Goal: Task Accomplishment & Management: Manage account settings

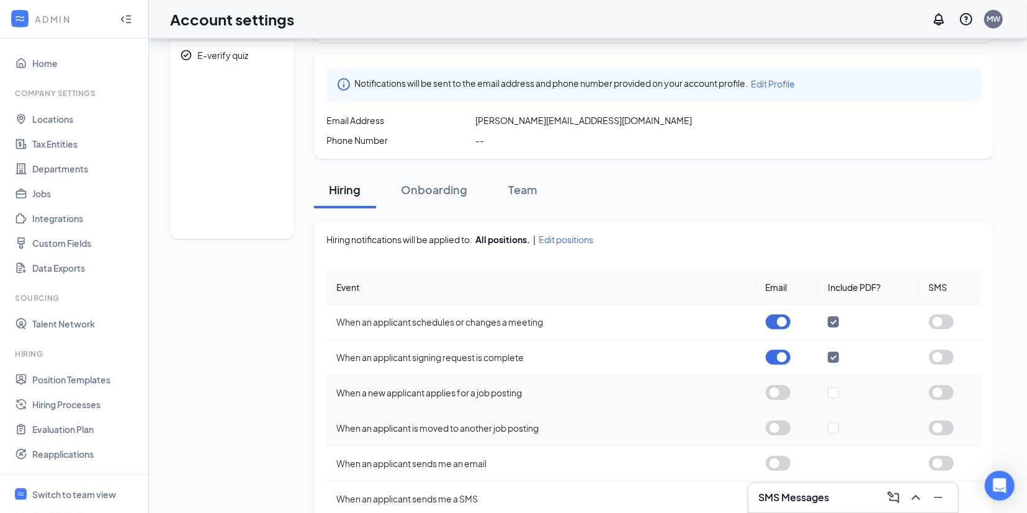
scroll to position [129, 0]
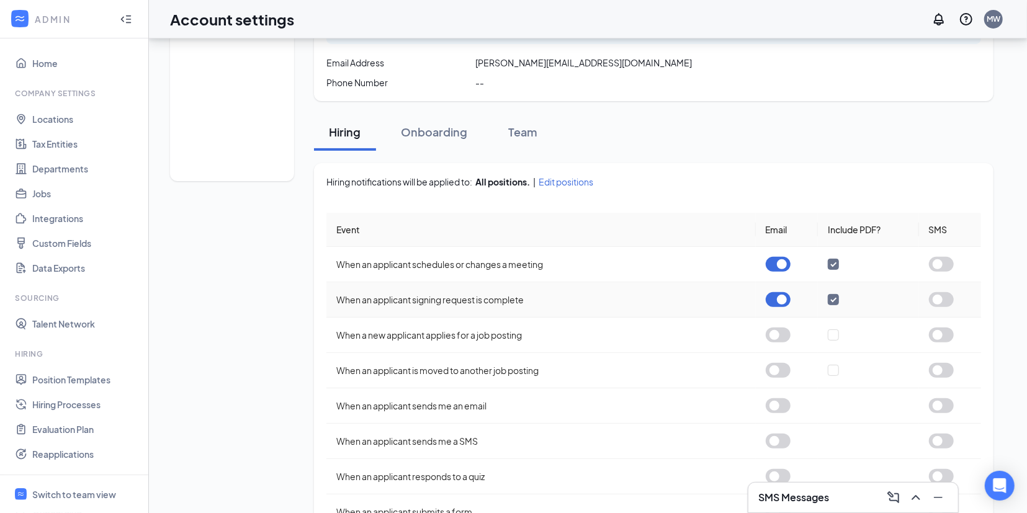
click at [776, 299] on button "button" at bounding box center [778, 299] width 25 height 15
click at [777, 260] on button "button" at bounding box center [778, 264] width 25 height 15
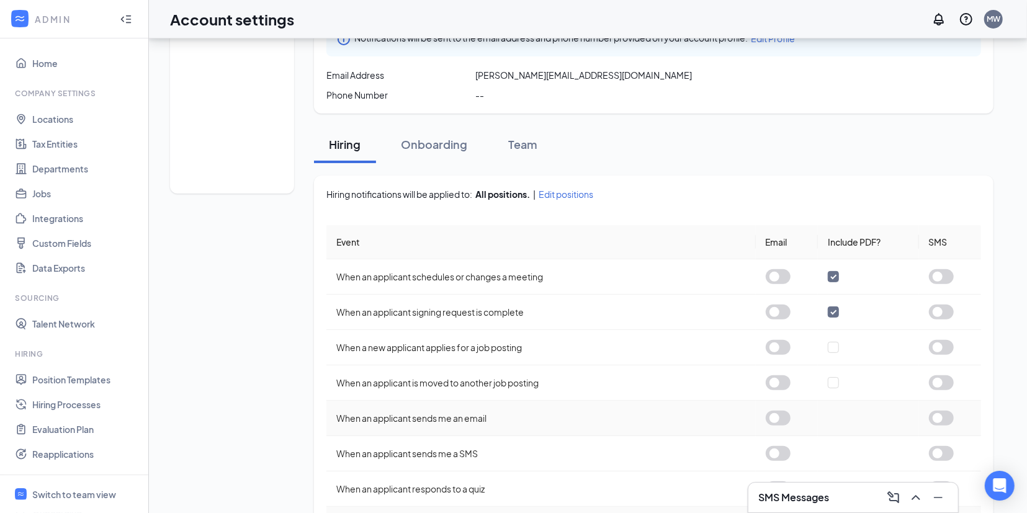
scroll to position [112, 0]
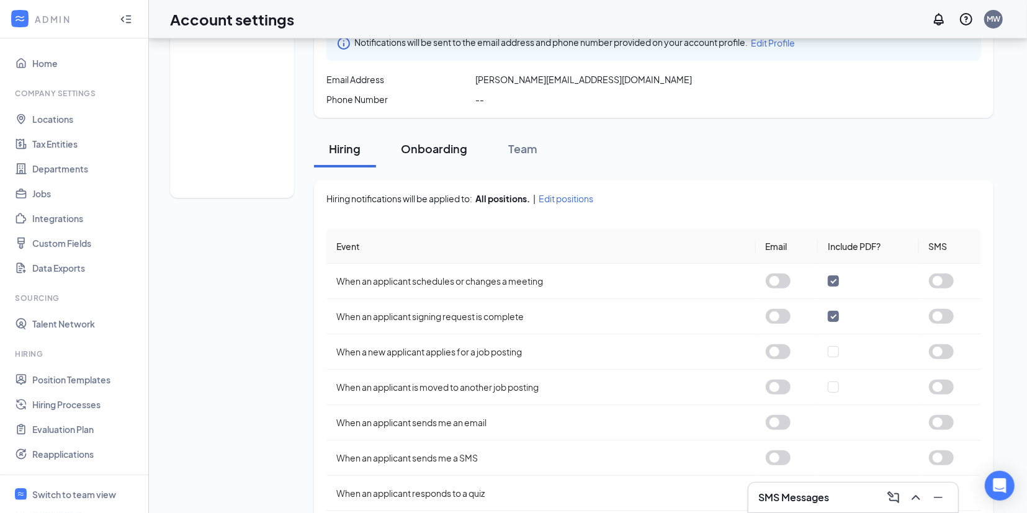
click at [428, 145] on div "Onboarding" at bounding box center [434, 149] width 66 height 16
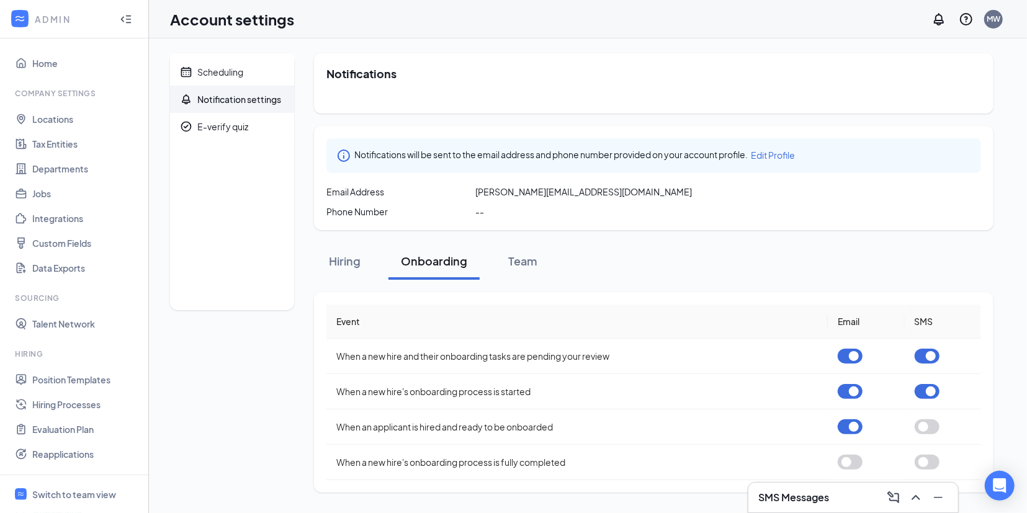
scroll to position [0, 0]
click at [852, 356] on button "button" at bounding box center [850, 356] width 25 height 15
click at [852, 393] on button "button" at bounding box center [850, 391] width 25 height 15
click at [847, 428] on button "button" at bounding box center [850, 427] width 25 height 15
click at [922, 388] on button "button" at bounding box center [927, 391] width 25 height 15
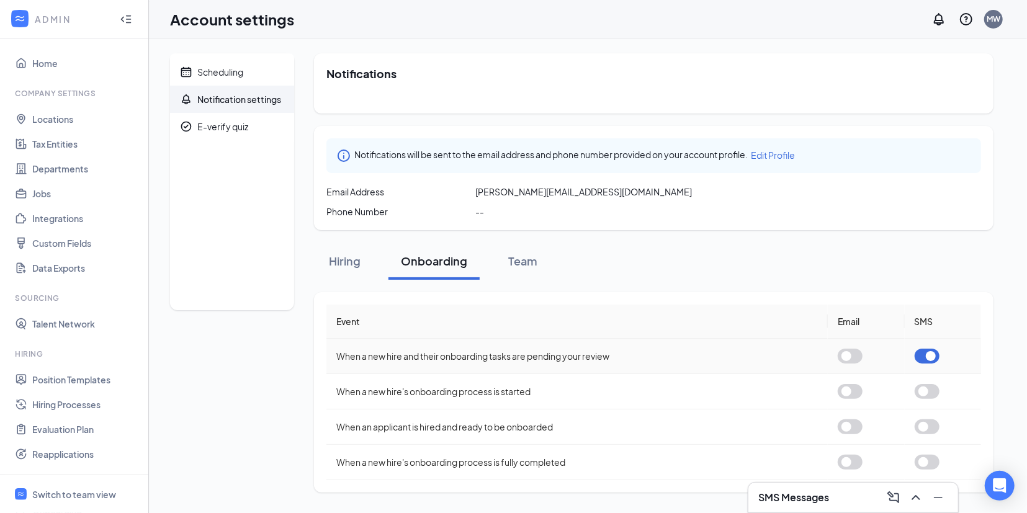
click at [925, 356] on button "button" at bounding box center [927, 356] width 25 height 15
click at [521, 259] on div "Team" at bounding box center [523, 261] width 37 height 16
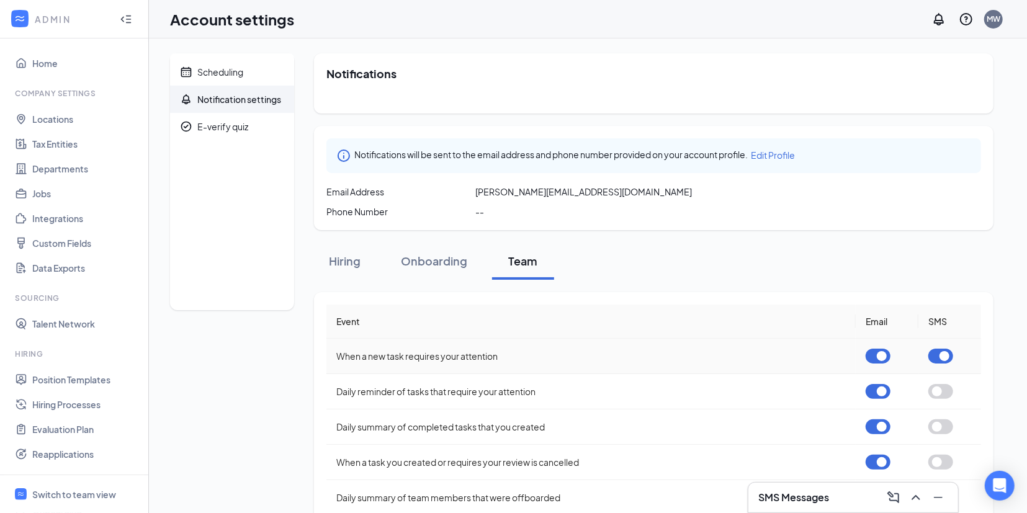
click at [946, 356] on button "button" at bounding box center [940, 356] width 25 height 15
click at [882, 389] on button "button" at bounding box center [878, 391] width 25 height 15
click at [878, 424] on button "button" at bounding box center [878, 427] width 25 height 15
click at [877, 459] on button "button" at bounding box center [878, 462] width 25 height 15
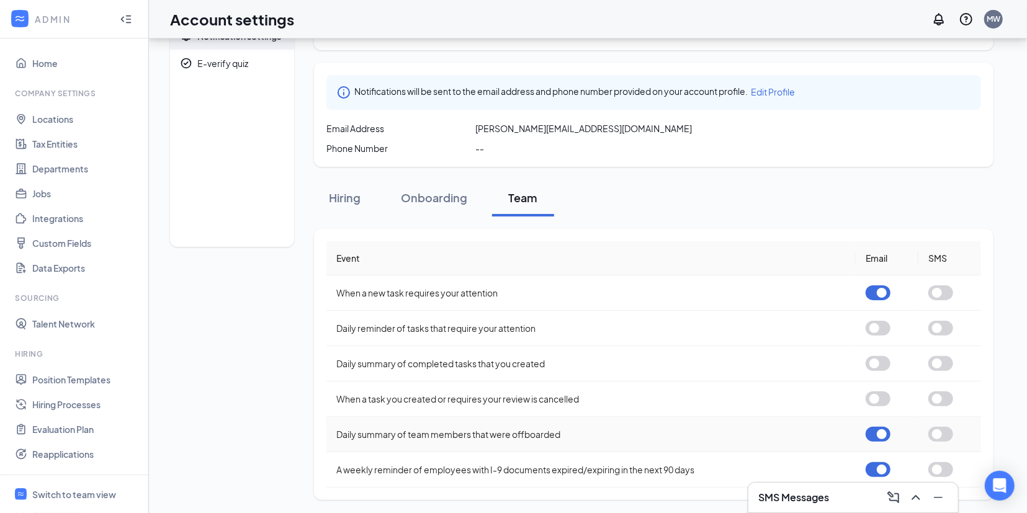
click at [876, 429] on button "button" at bounding box center [878, 434] width 25 height 15
click at [882, 465] on button "button" at bounding box center [878, 469] width 25 height 15
click at [881, 290] on button "button" at bounding box center [878, 292] width 25 height 15
click at [344, 195] on div "Hiring" at bounding box center [344, 198] width 37 height 16
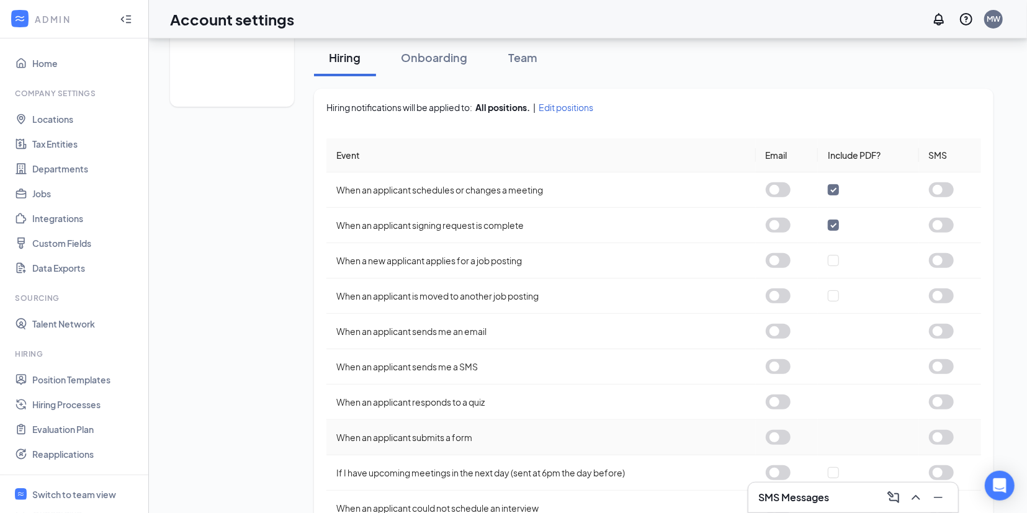
scroll to position [241, 0]
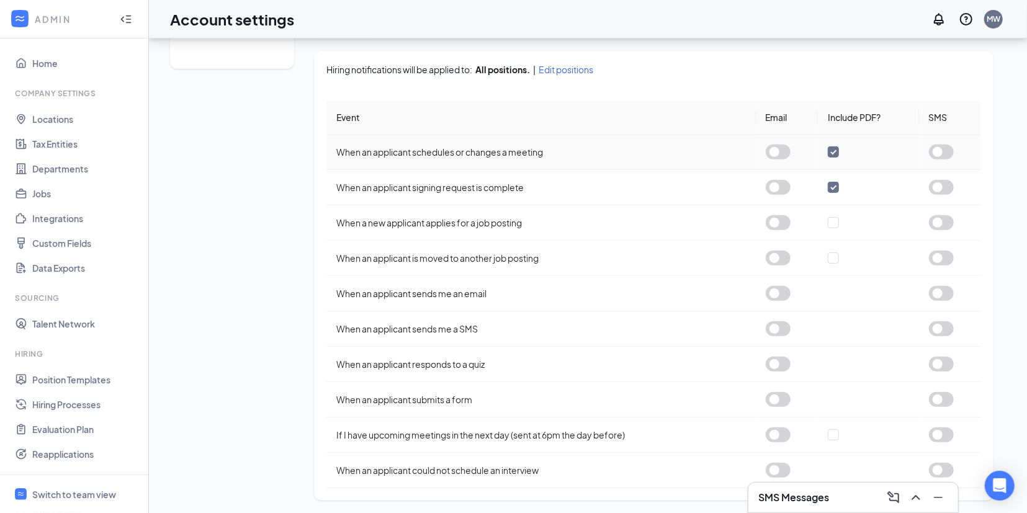
drag, startPoint x: 836, startPoint y: 149, endPoint x: 840, endPoint y: 161, distance: 12.6
click at [836, 150] on input "checkbox" at bounding box center [833, 151] width 11 height 11
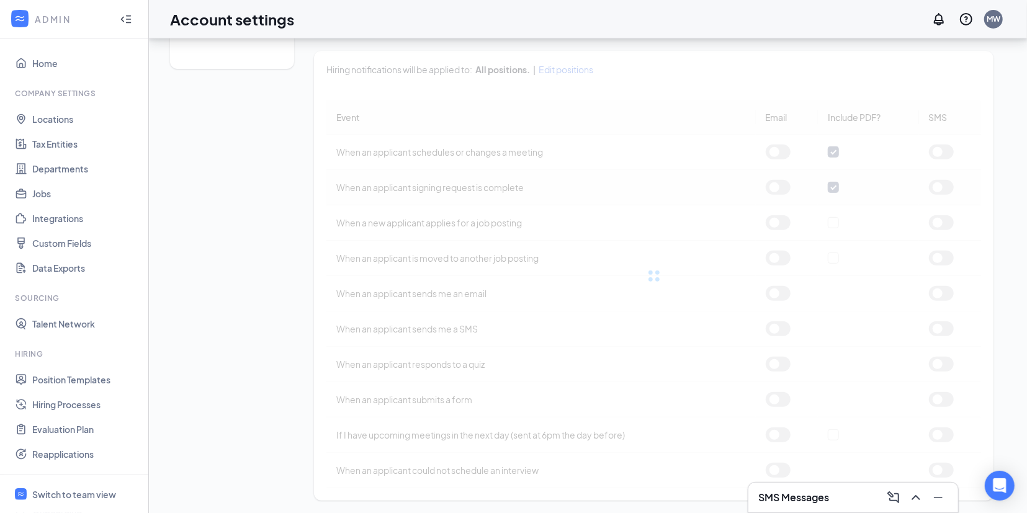
checkbox input "false"
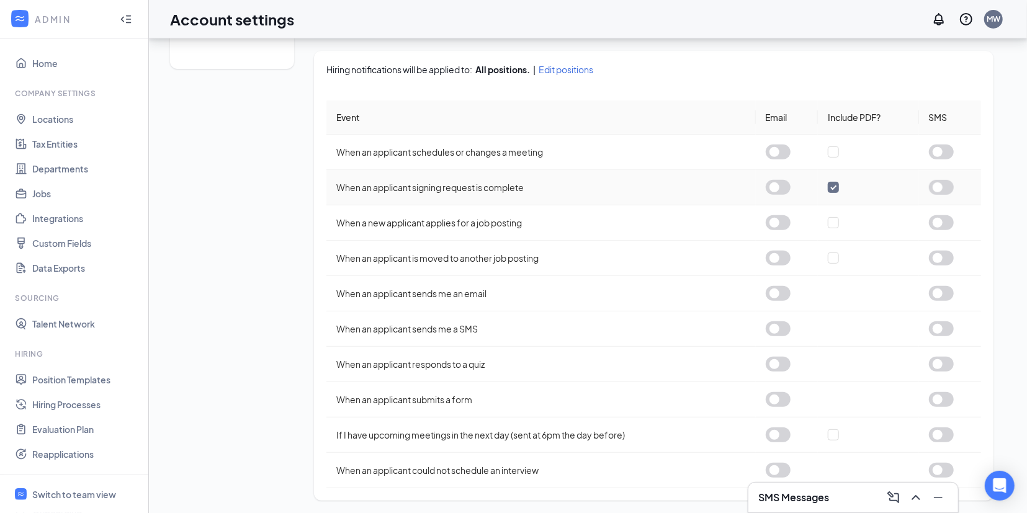
click at [833, 188] on input "checkbox" at bounding box center [833, 187] width 11 height 11
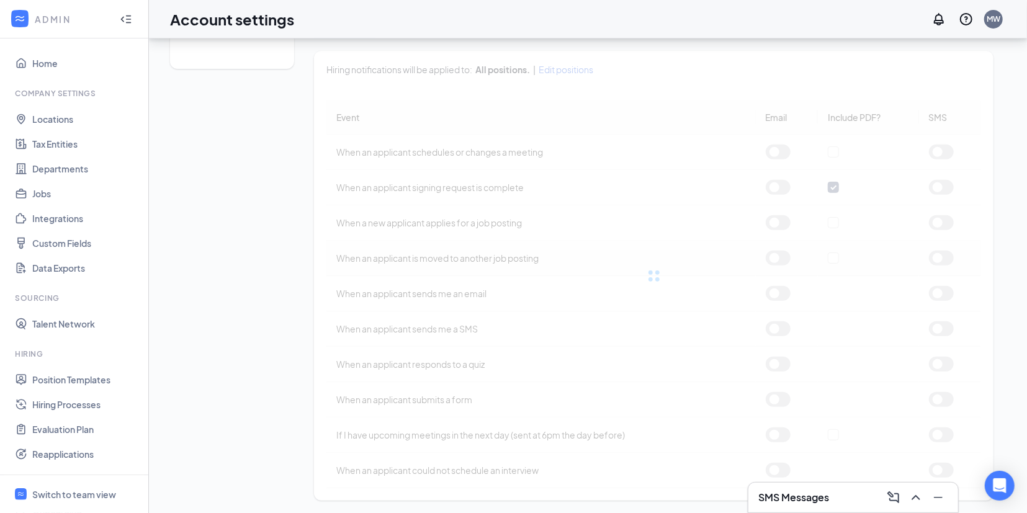
checkbox input "false"
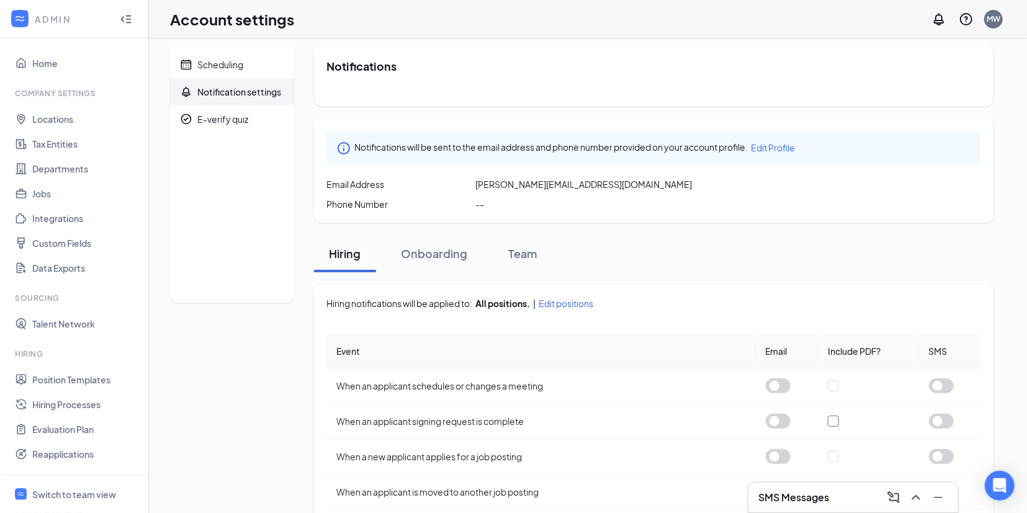
scroll to position [0, 0]
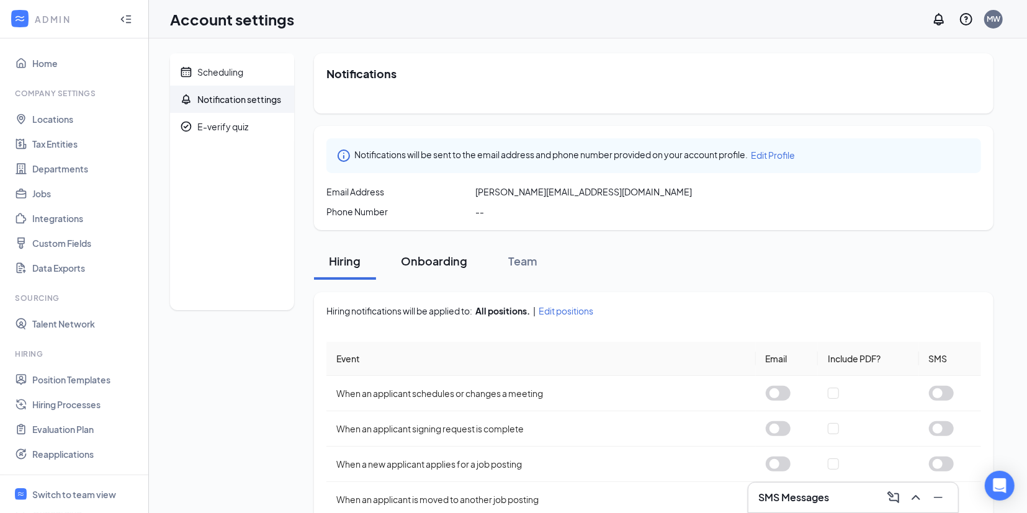
click at [433, 260] on div "Onboarding" at bounding box center [434, 261] width 66 height 16
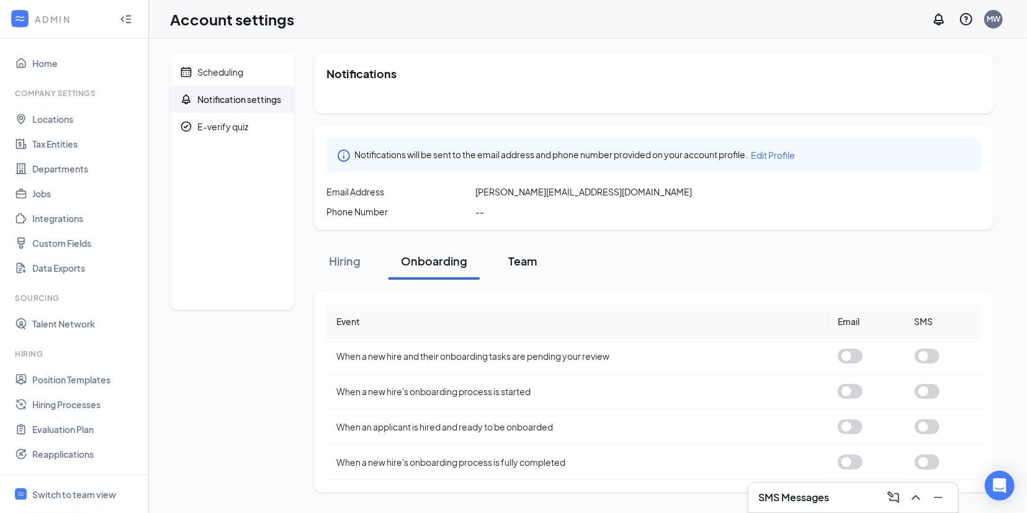
click at [526, 259] on div "Team" at bounding box center [523, 261] width 37 height 16
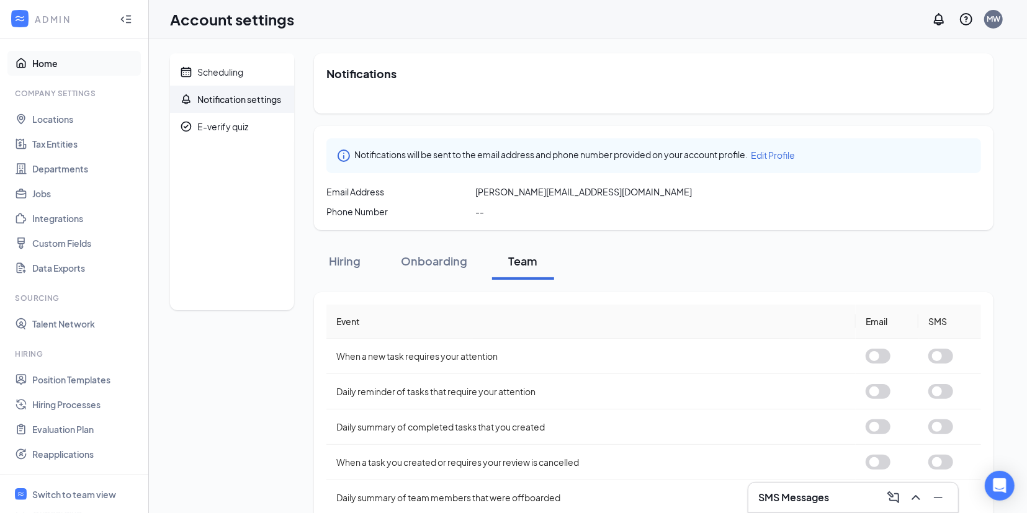
click at [36, 58] on link "Home" at bounding box center [85, 63] width 106 height 25
